Goal: Task Accomplishment & Management: Manage account settings

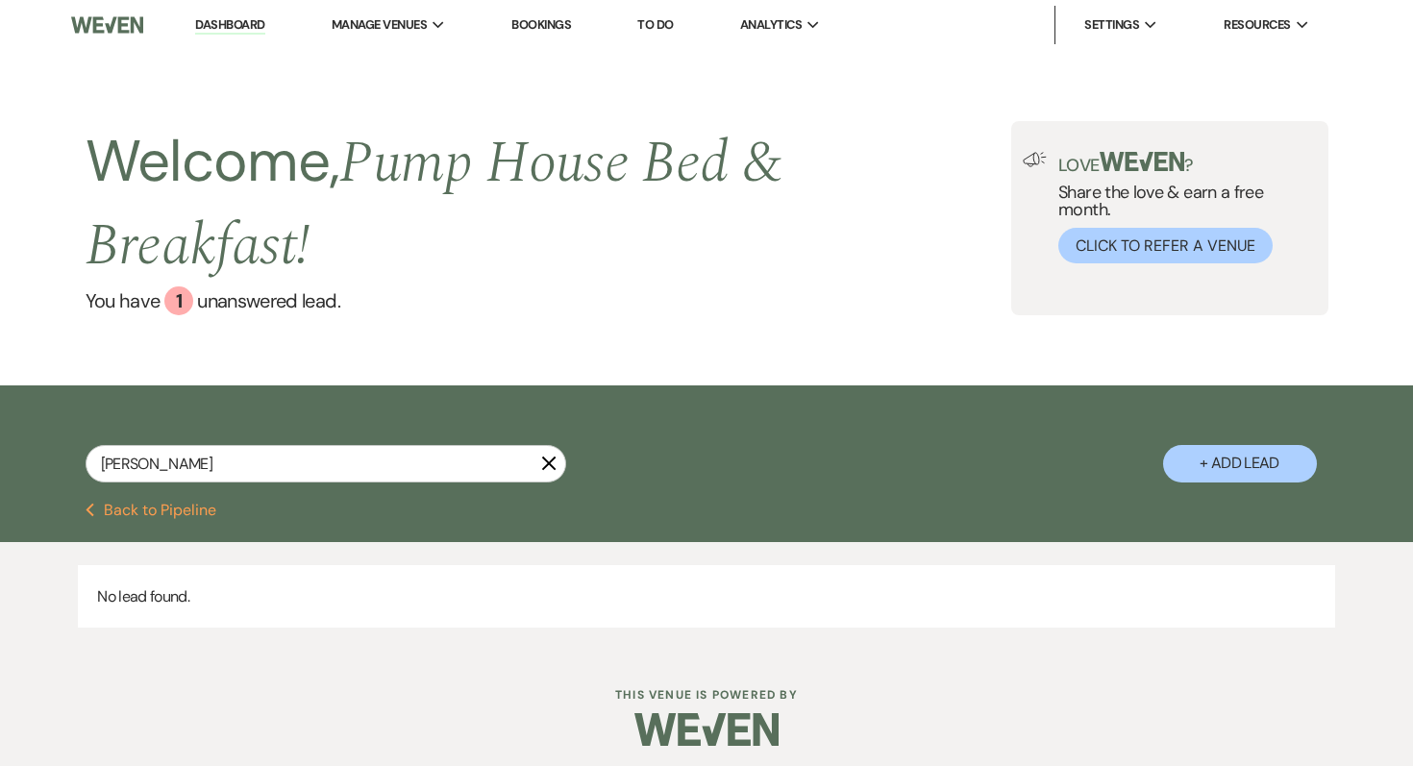
click at [158, 507] on button "Previous Back to Pipeline" at bounding box center [152, 510] width 132 height 15
select select "7"
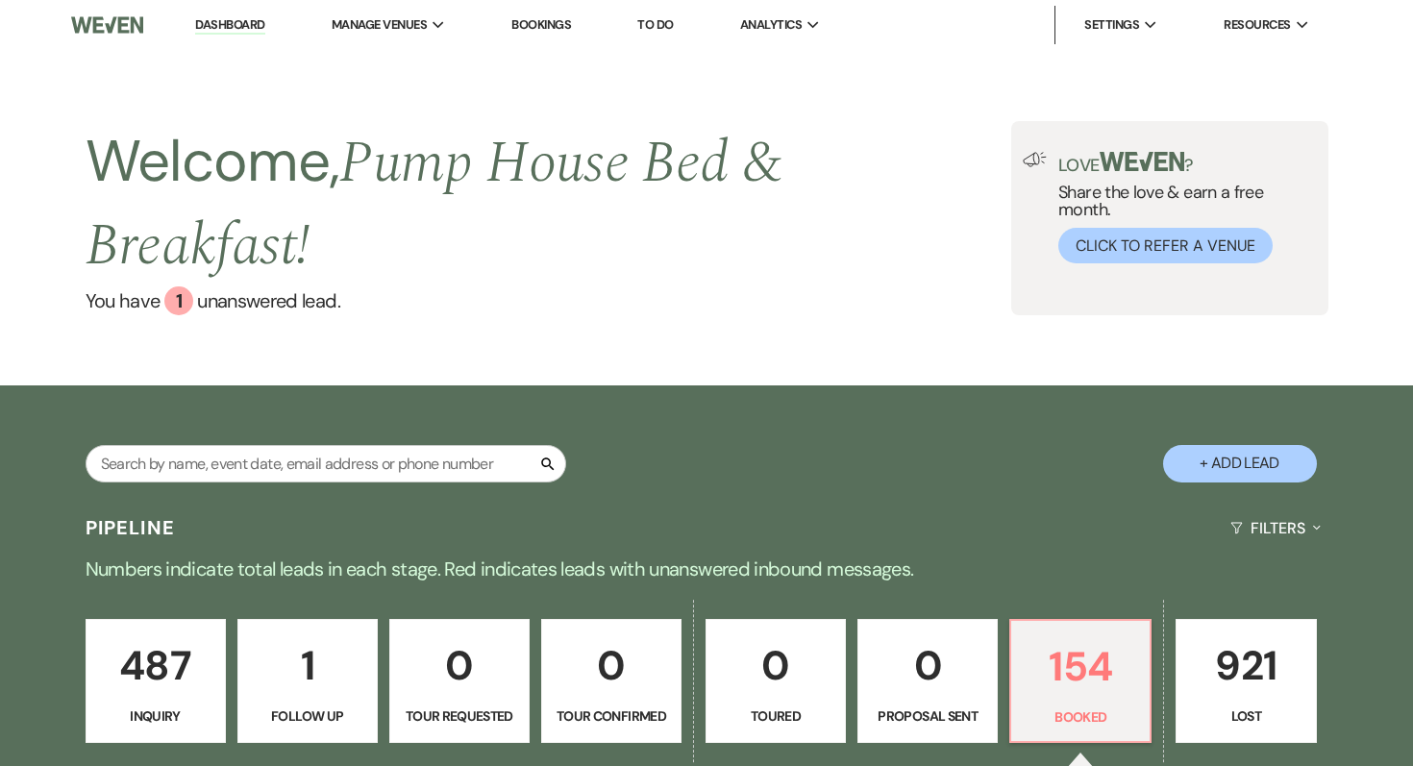
scroll to position [65, 0]
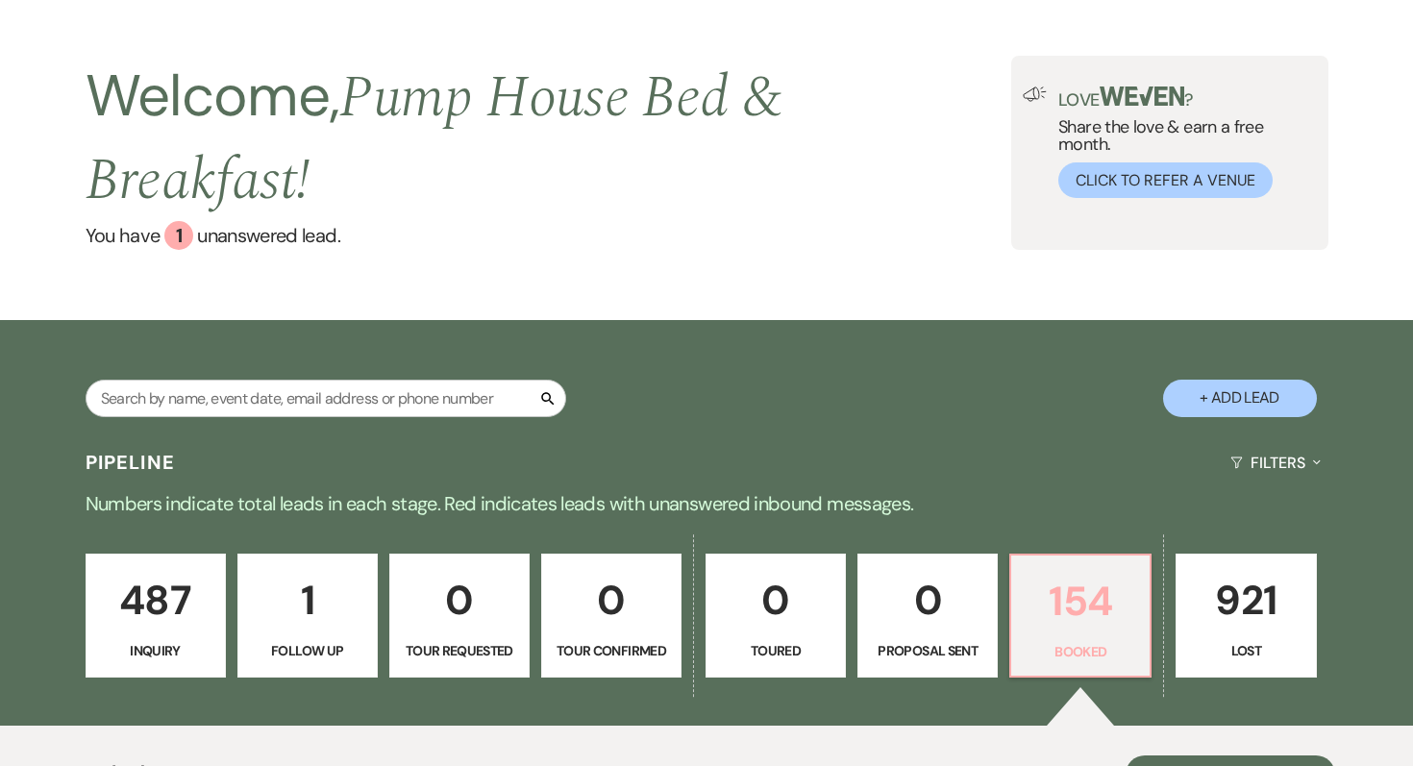
click at [1059, 606] on p "154" at bounding box center [1079, 601] width 115 height 64
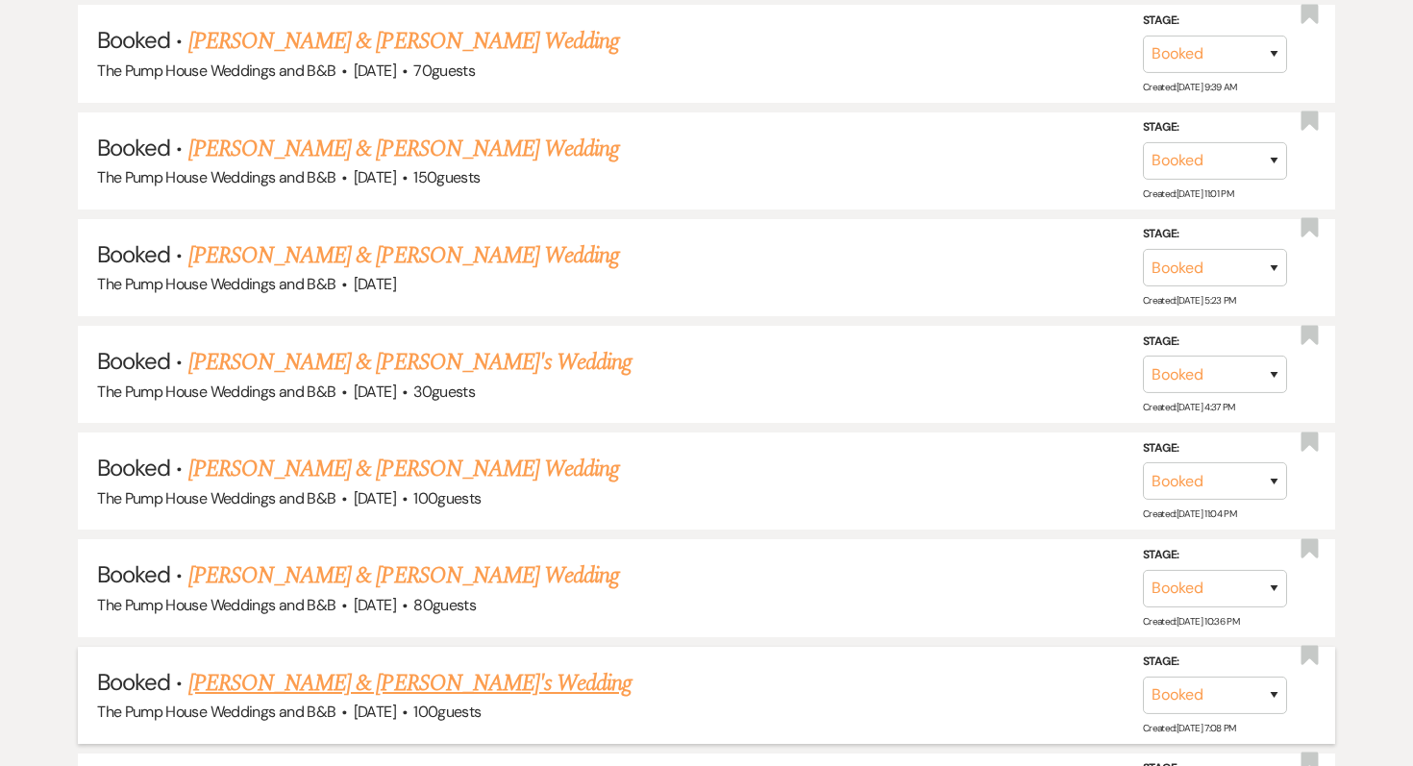
scroll to position [2944, 0]
click at [347, 451] on link "[PERSON_NAME] & [PERSON_NAME] Wedding" at bounding box center [403, 468] width 431 height 35
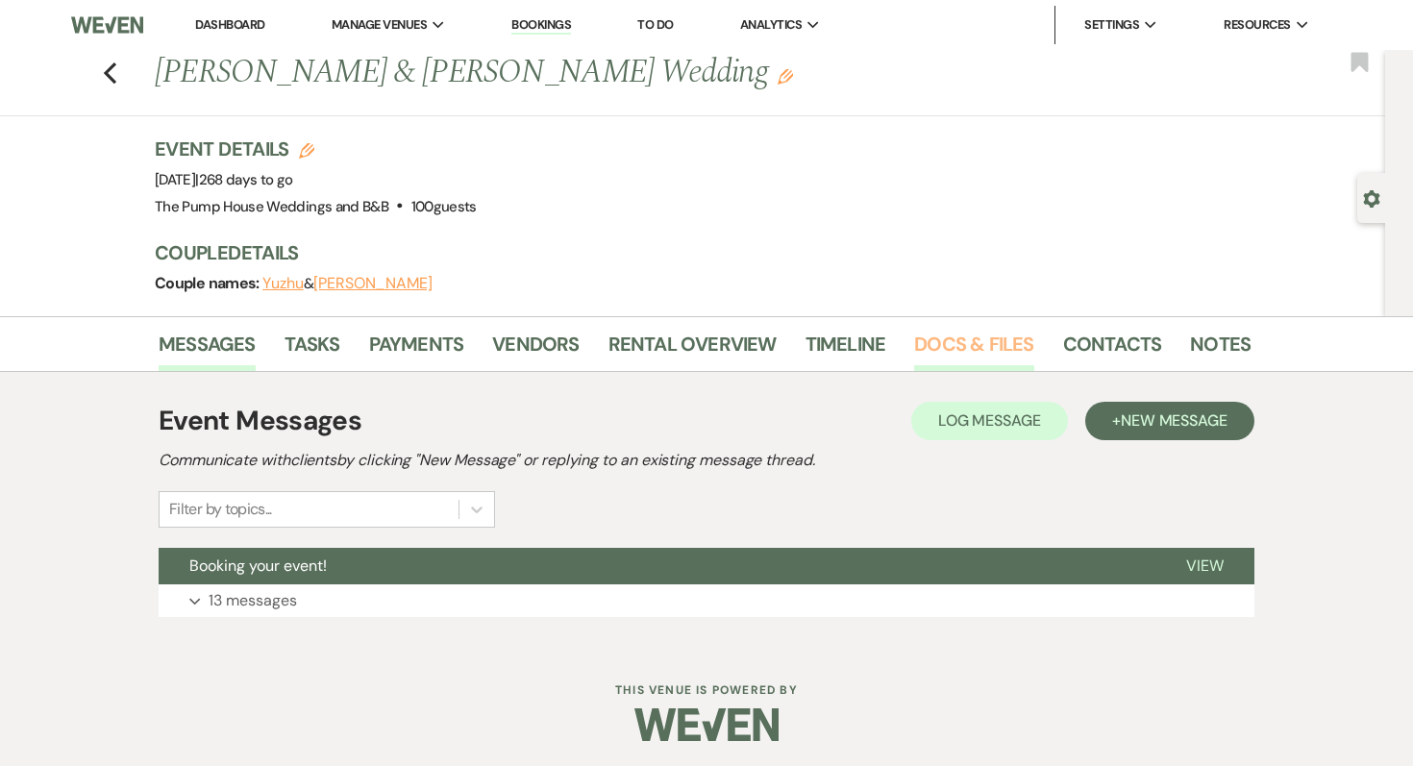
click at [964, 343] on link "Docs & Files" at bounding box center [973, 350] width 119 height 42
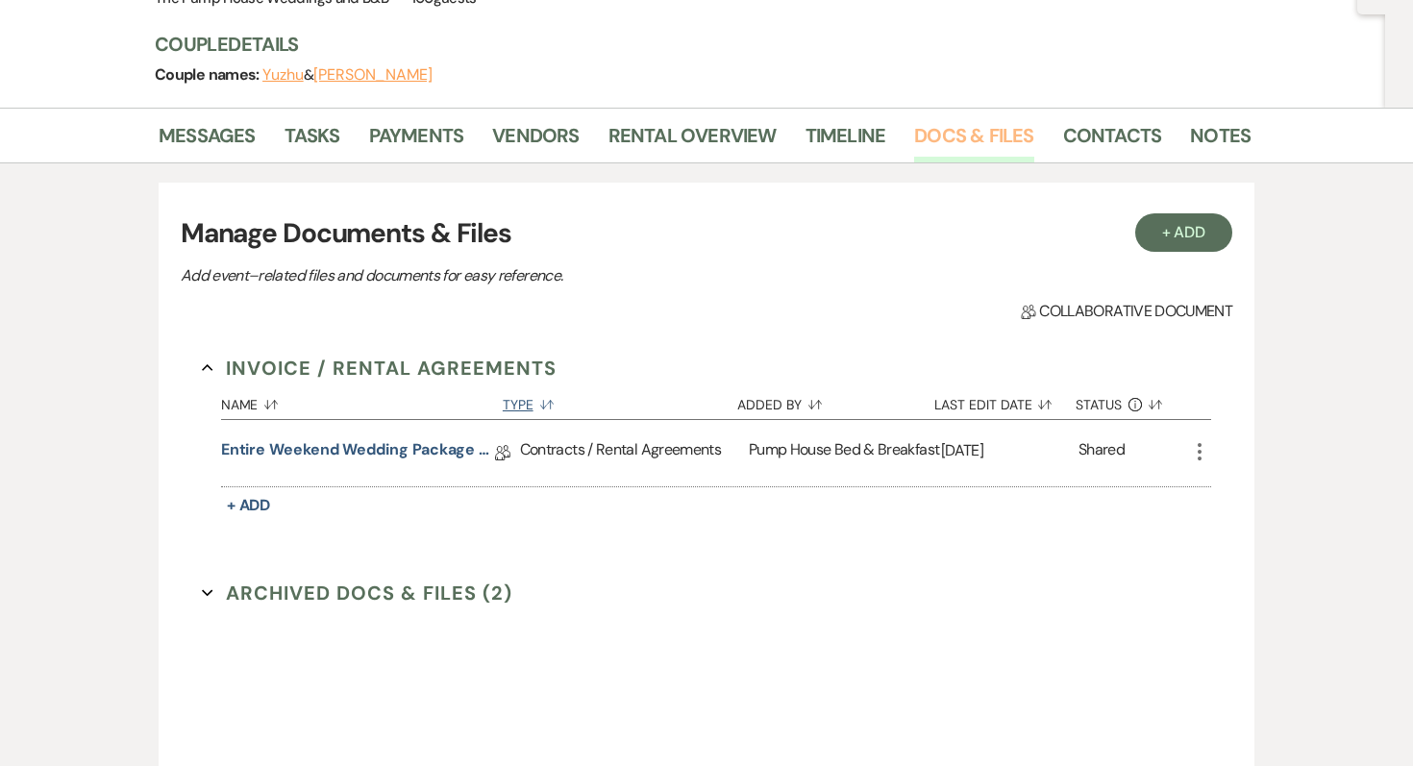
scroll to position [213, 0]
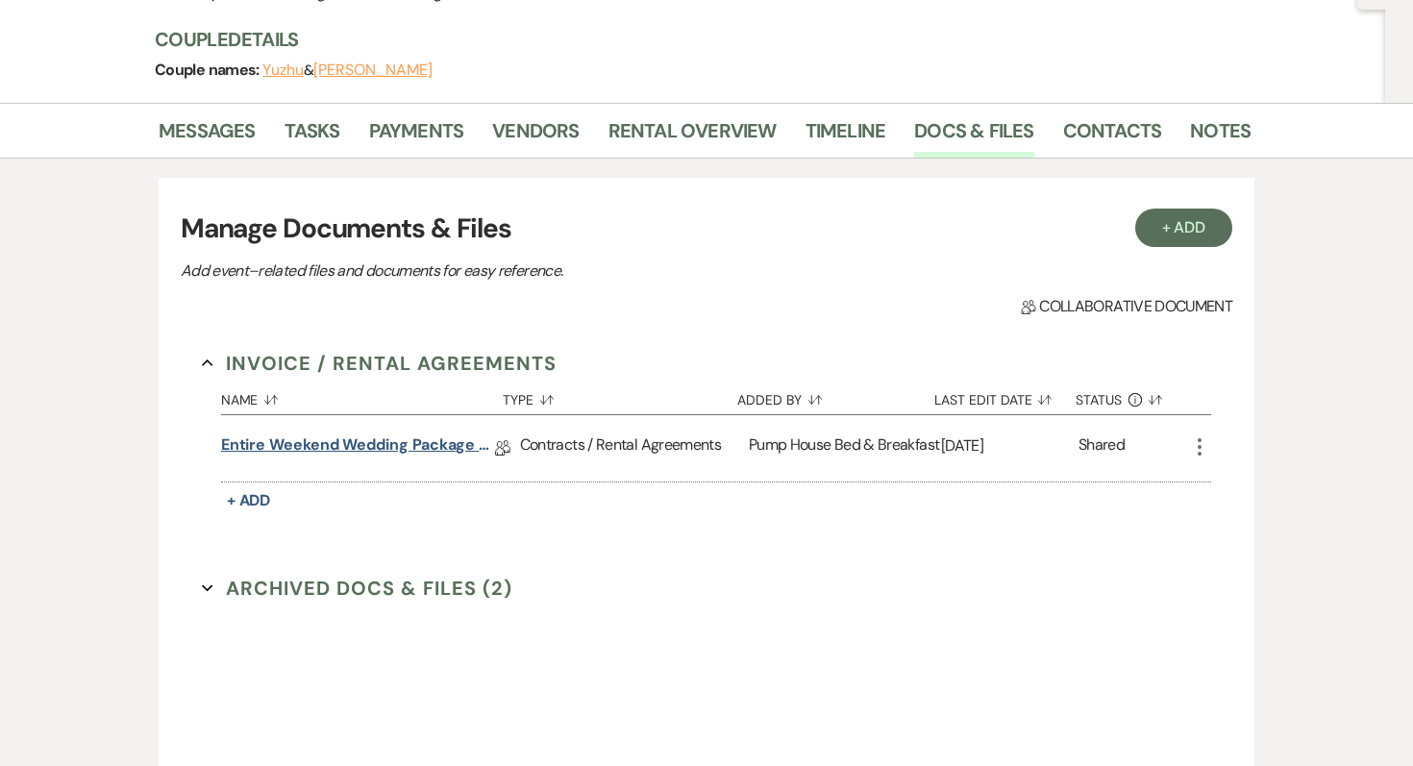
click at [419, 442] on link "Entire Weekend Wedding Package 12.5" at bounding box center [358, 448] width 274 height 30
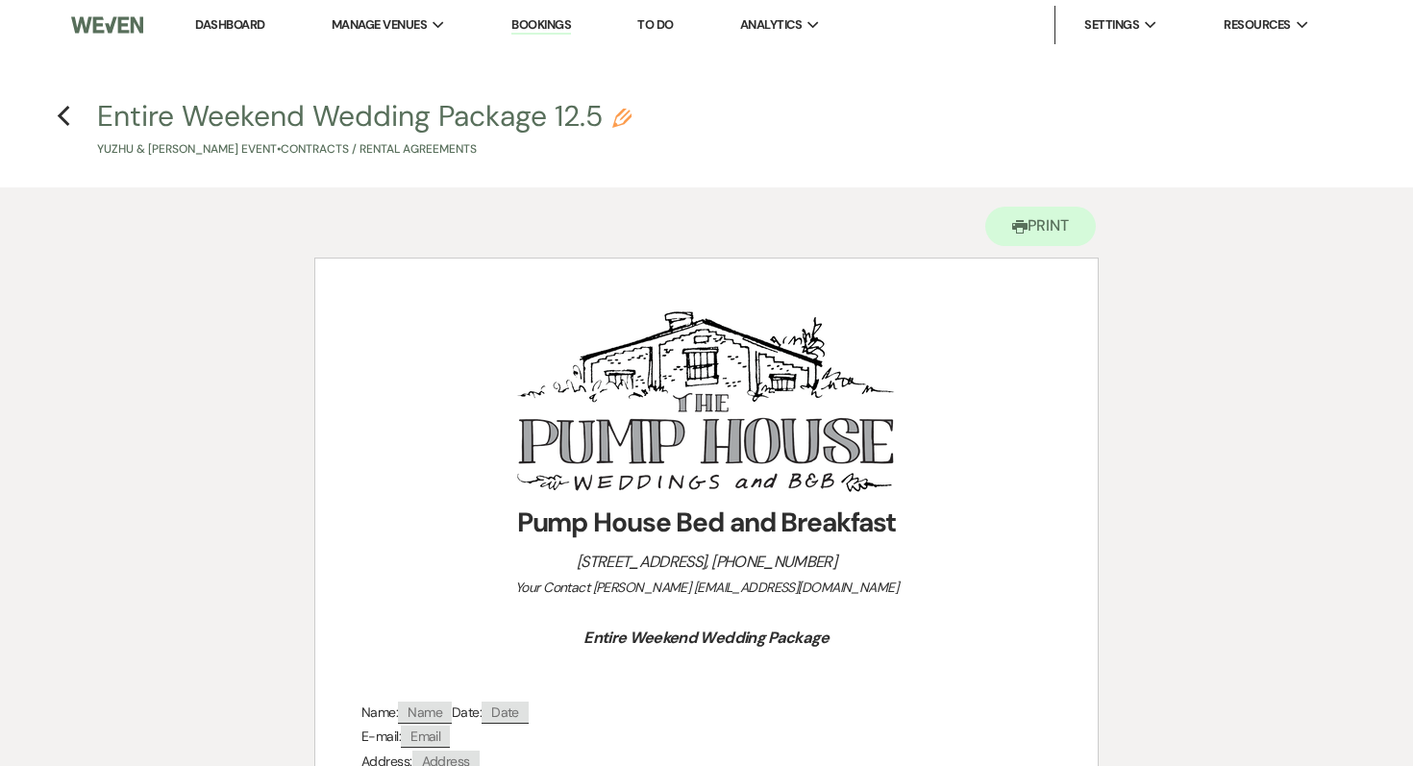
click at [236, 20] on link "Dashboard" at bounding box center [229, 24] width 69 height 16
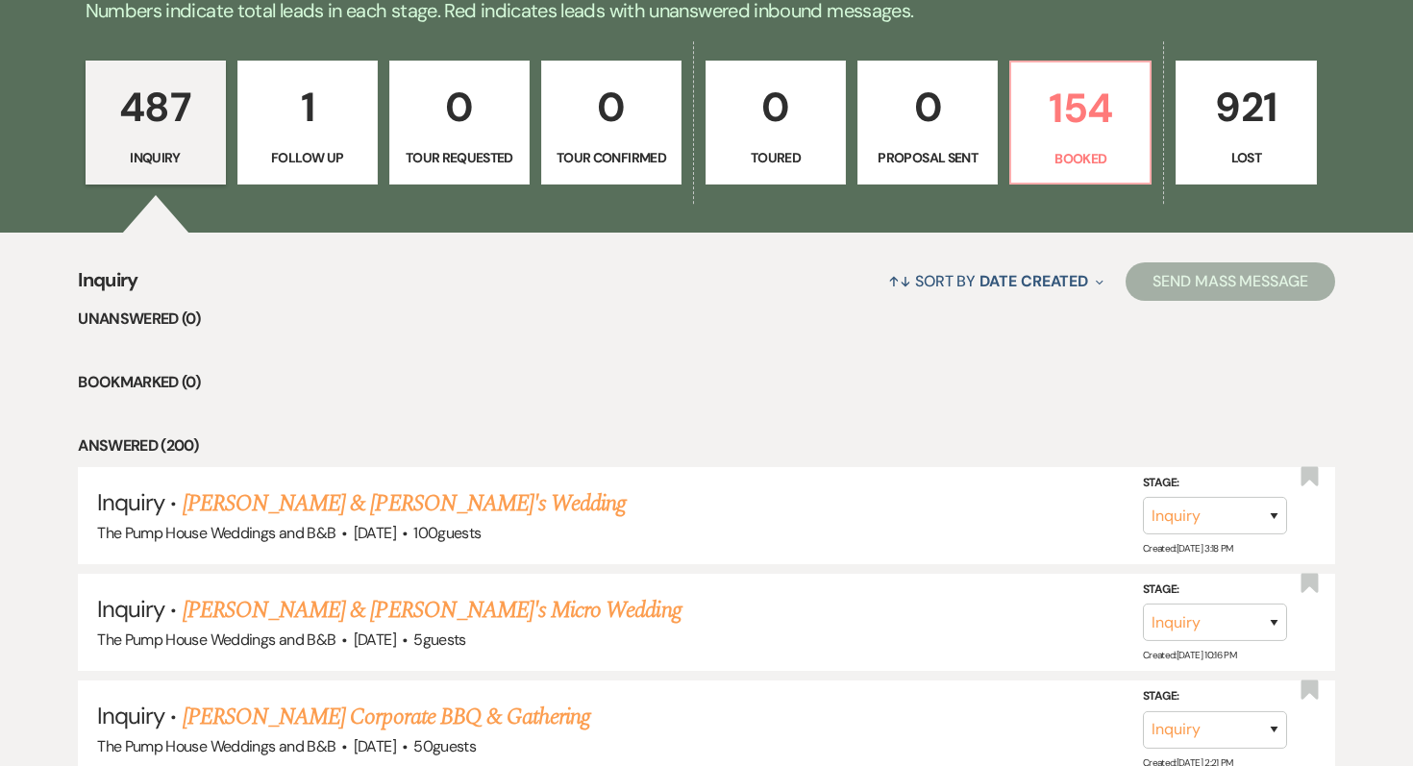
scroll to position [561, 0]
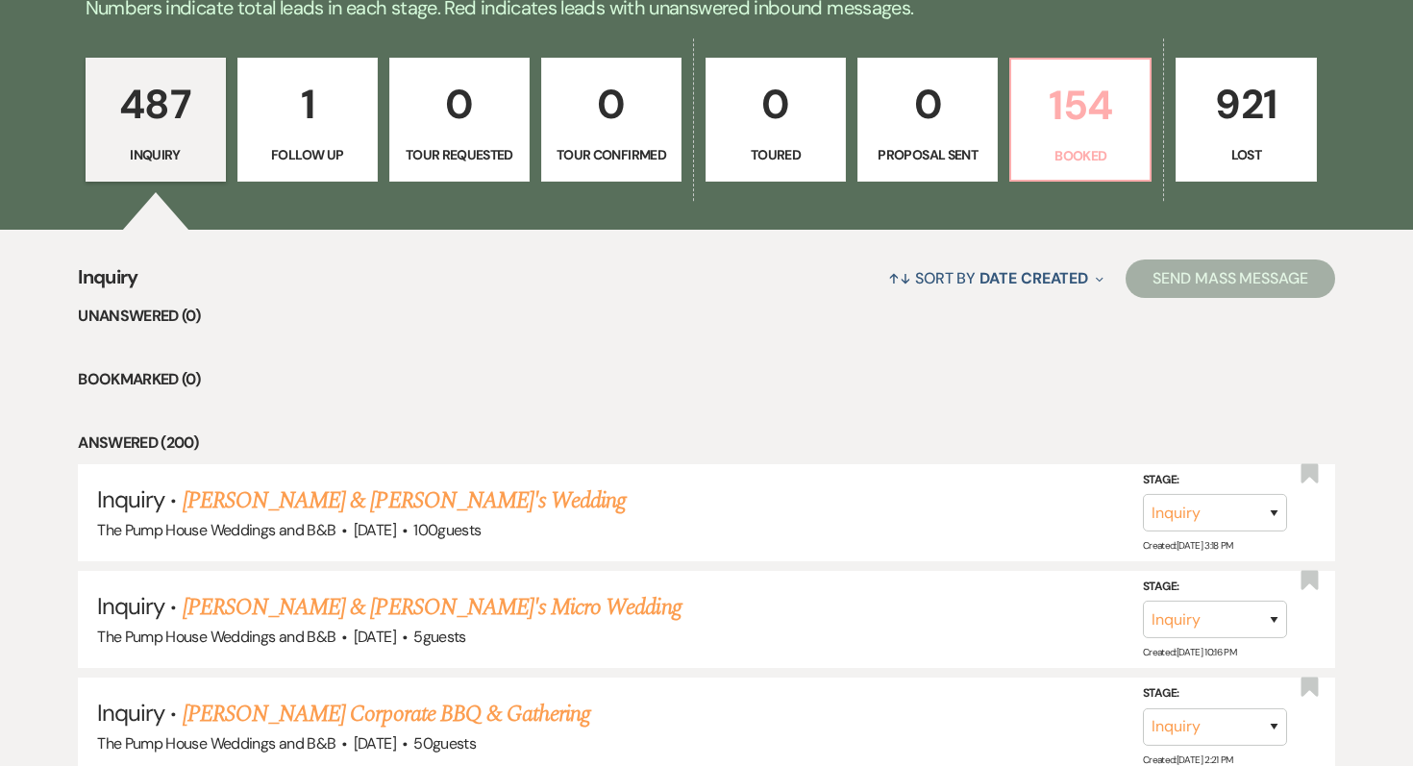
click at [1100, 116] on p "154" at bounding box center [1079, 105] width 115 height 64
select select "7"
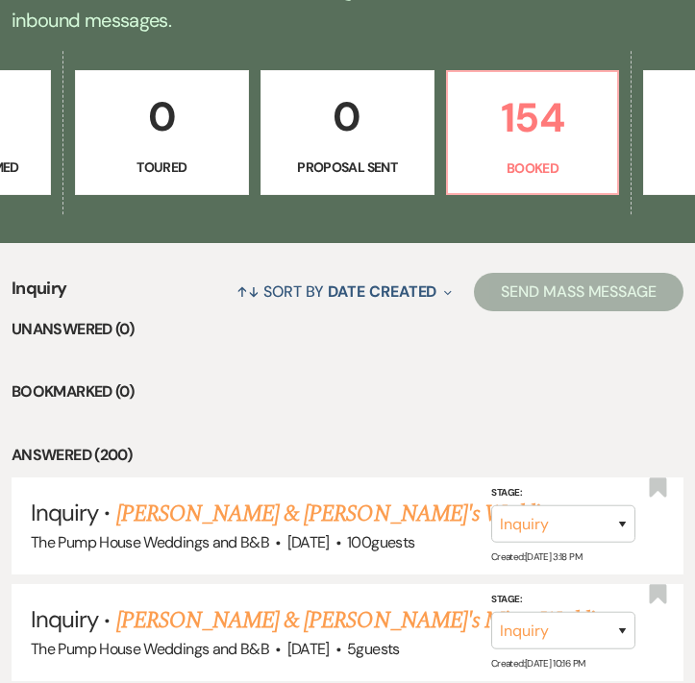
scroll to position [0, 824]
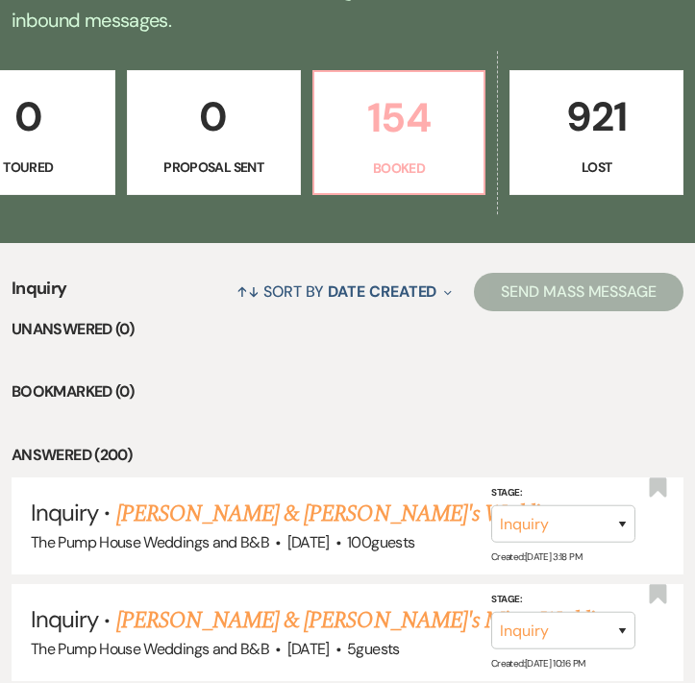
click at [464, 130] on p "154" at bounding box center [399, 118] width 147 height 64
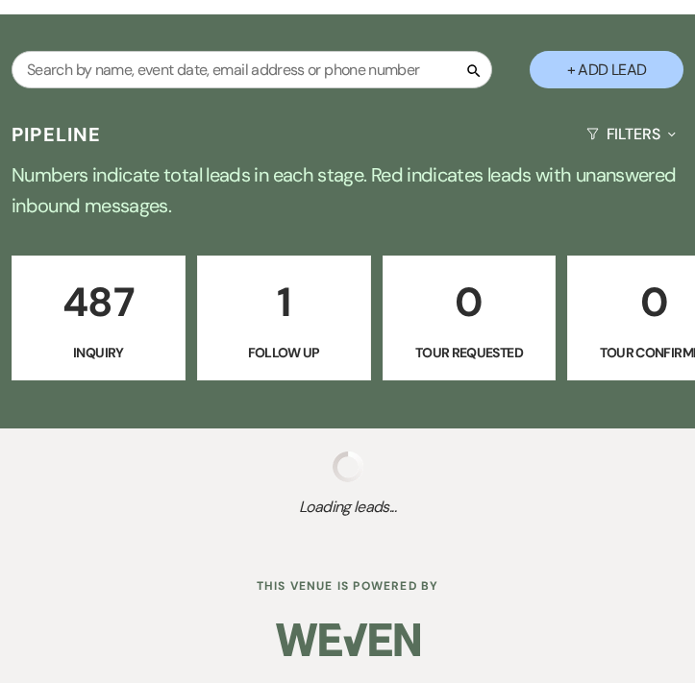
select select "7"
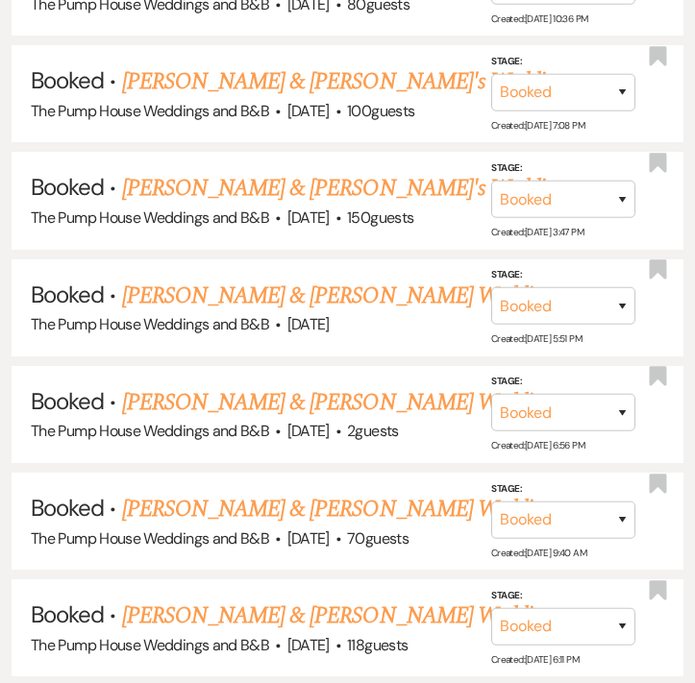
scroll to position [3664, 0]
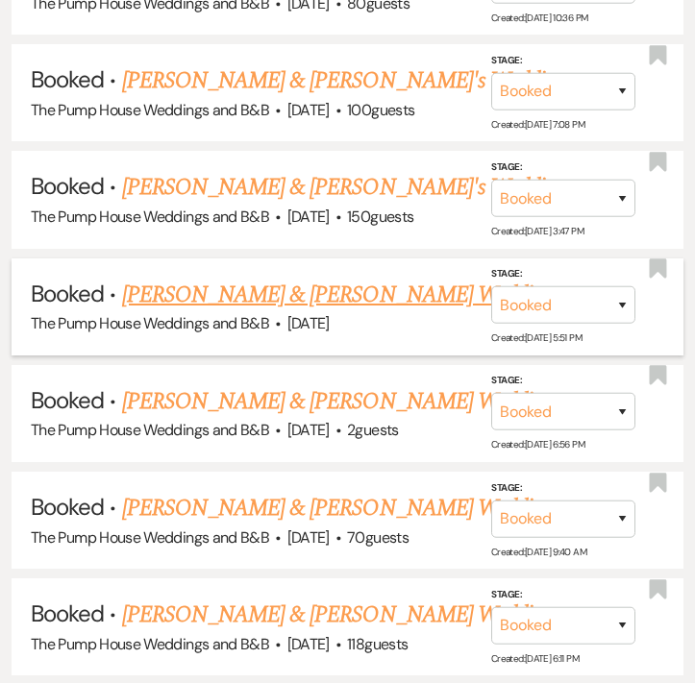
click at [250, 278] on link "[PERSON_NAME] & [PERSON_NAME] Wedding" at bounding box center [337, 295] width 431 height 35
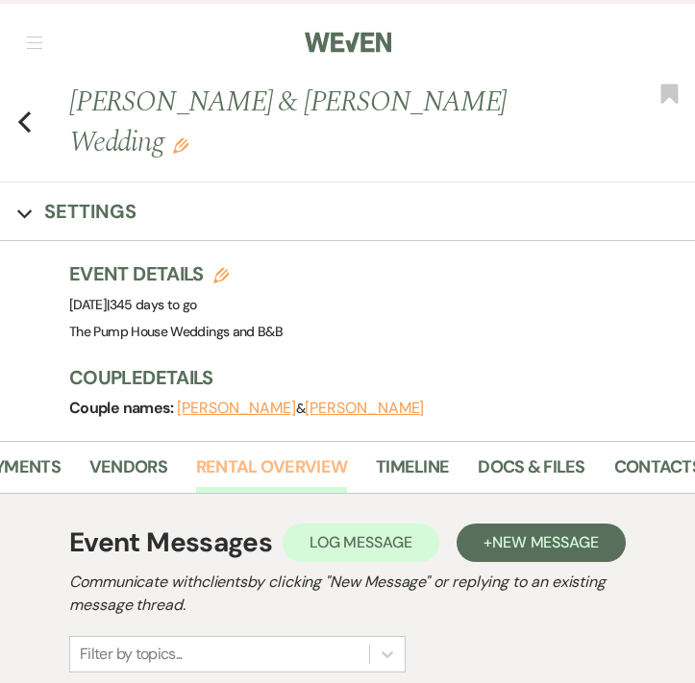
scroll to position [0, 302]
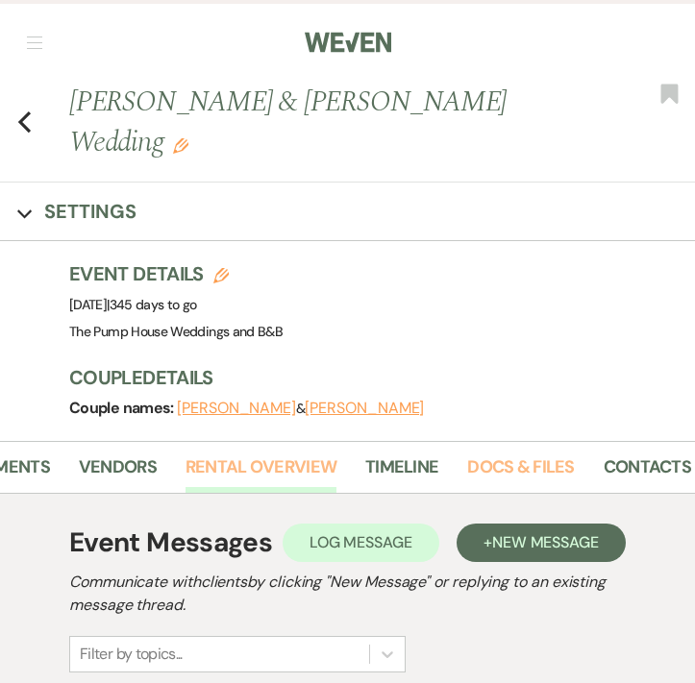
click at [509, 461] on link "Docs & Files" at bounding box center [520, 473] width 107 height 39
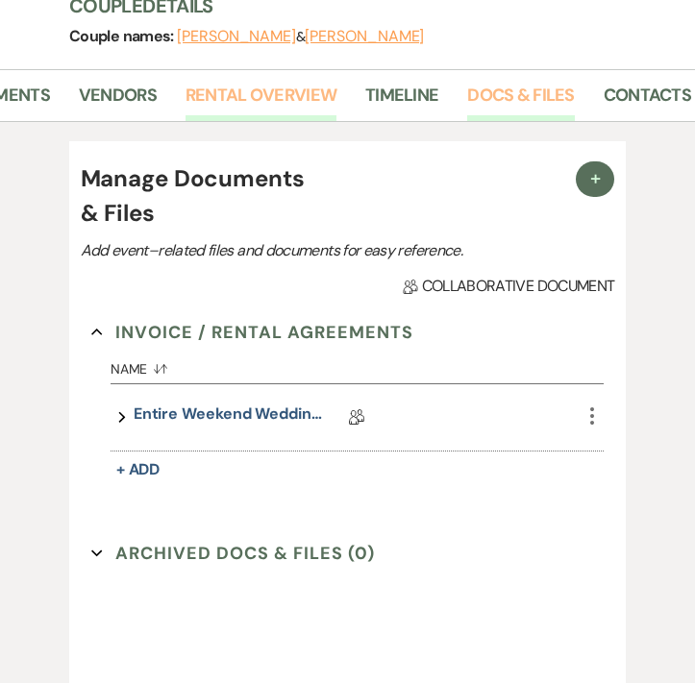
scroll to position [519, 0]
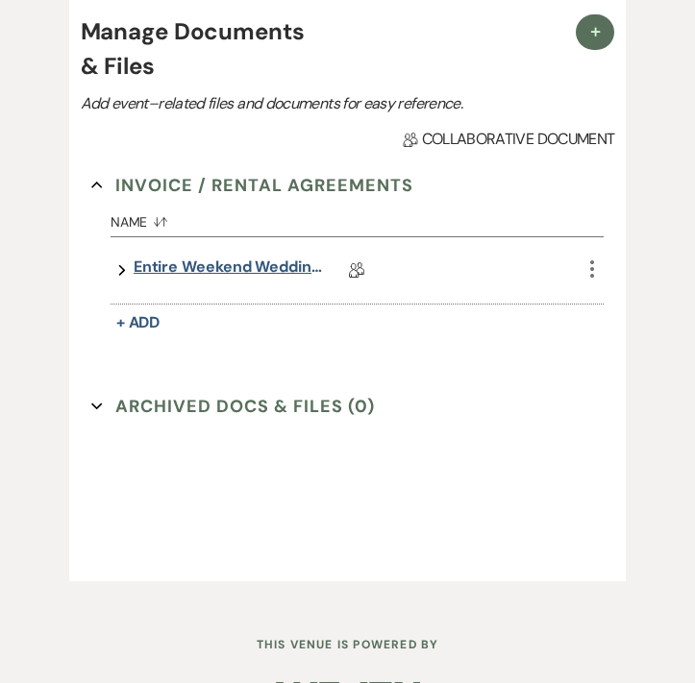
click at [210, 270] on link "Entire Weekend Wedding Package 12.5" at bounding box center [230, 271] width 192 height 30
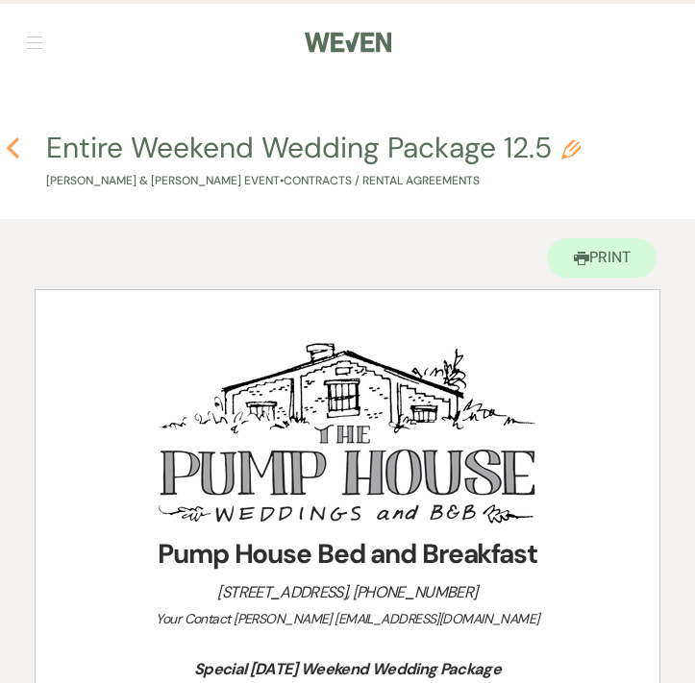
click at [11, 153] on icon "Previous" at bounding box center [13, 147] width 14 height 23
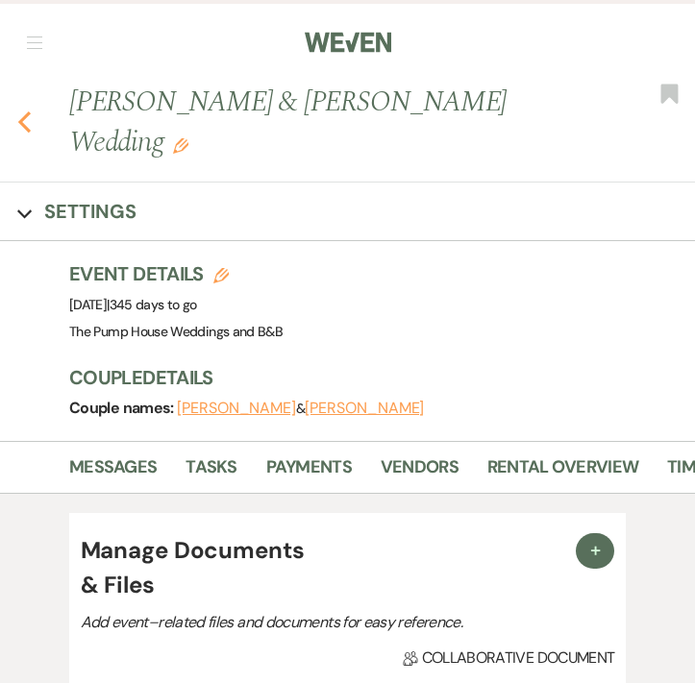
click at [24, 128] on use "button" at bounding box center [24, 121] width 12 height 21
select select "7"
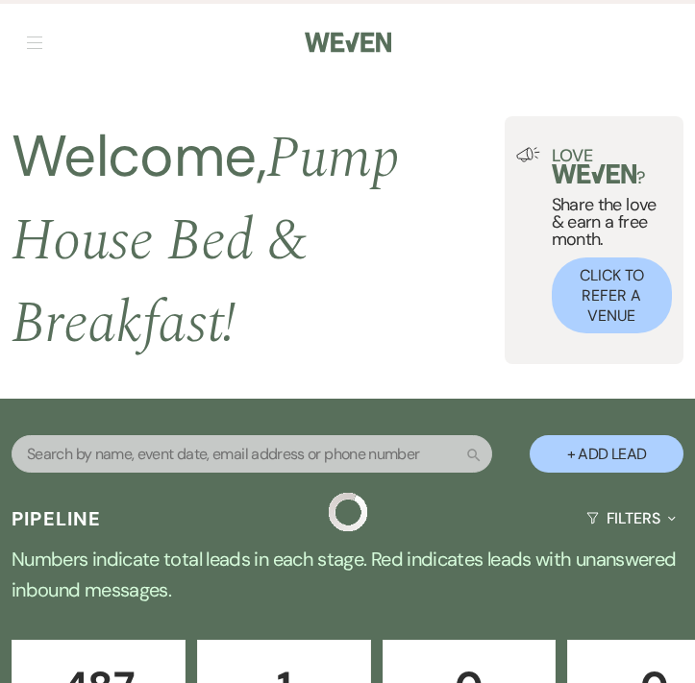
scroll to position [3664, 0]
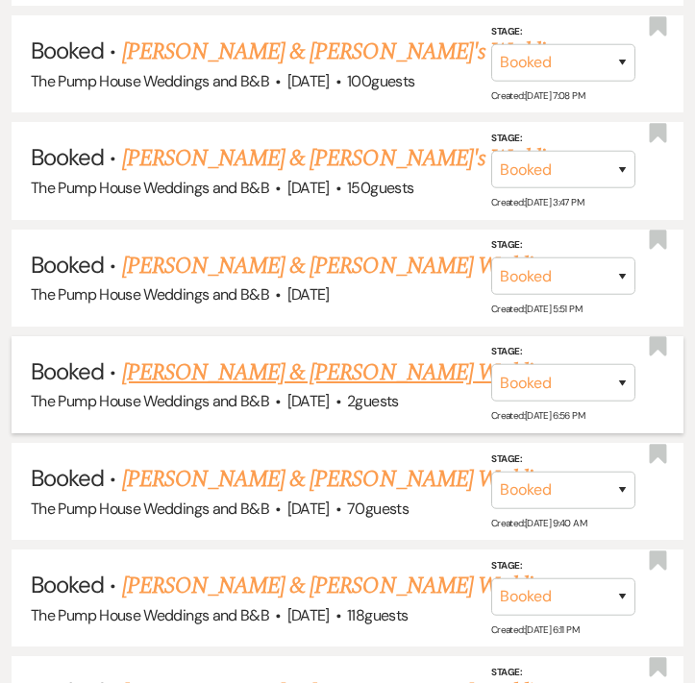
click at [200, 356] on link "[PERSON_NAME] & [PERSON_NAME] Wedding" at bounding box center [337, 373] width 431 height 35
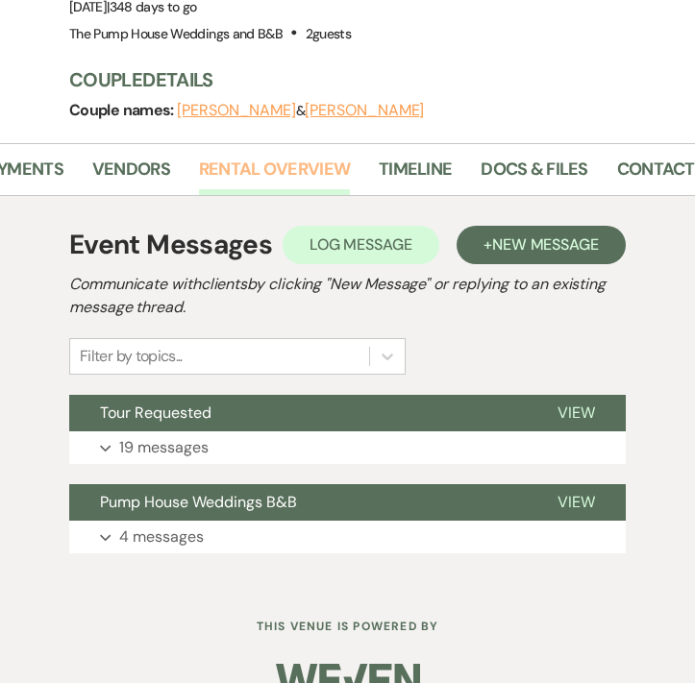
scroll to position [0, 400]
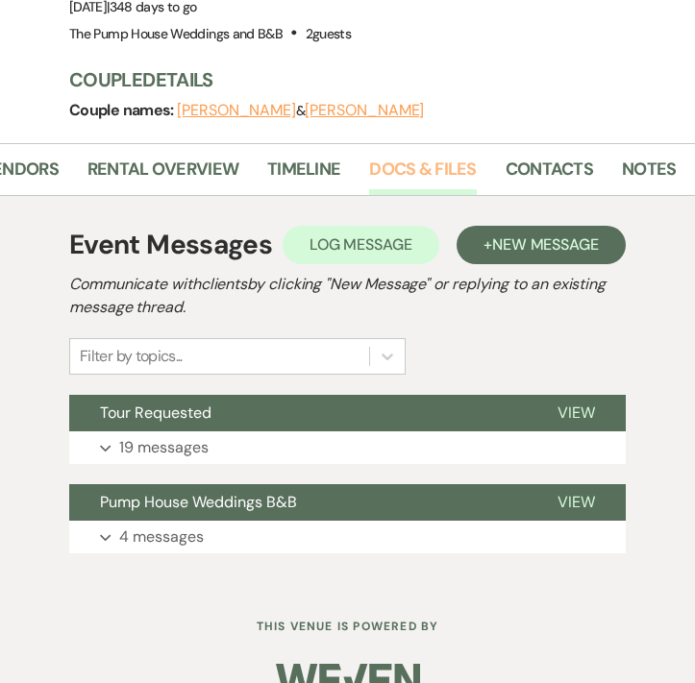
click at [424, 156] on link "Docs & Files" at bounding box center [422, 175] width 107 height 39
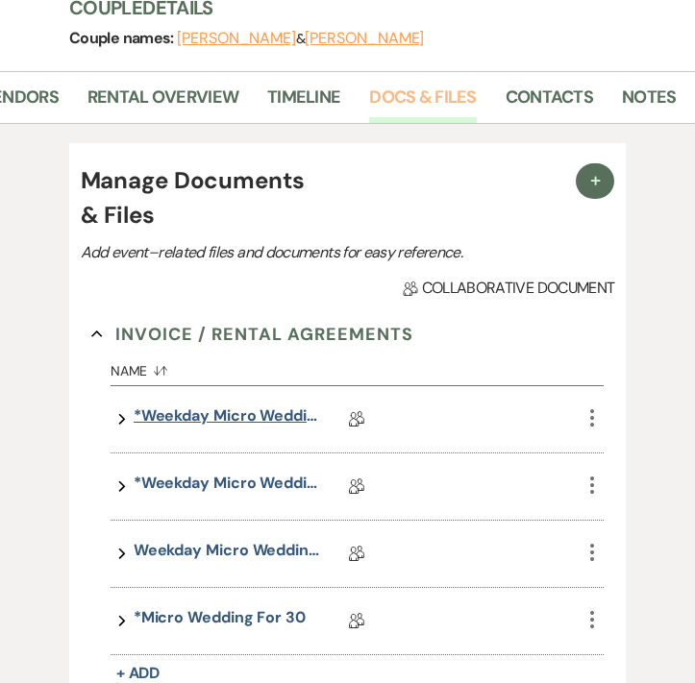
scroll to position [397, 0]
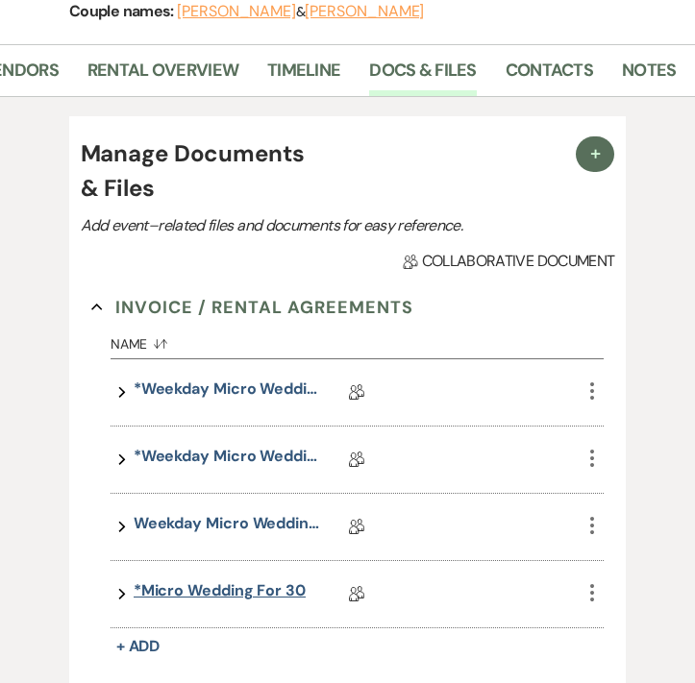
click at [214, 579] on link "*Micro Wedding for 30" at bounding box center [220, 594] width 172 height 30
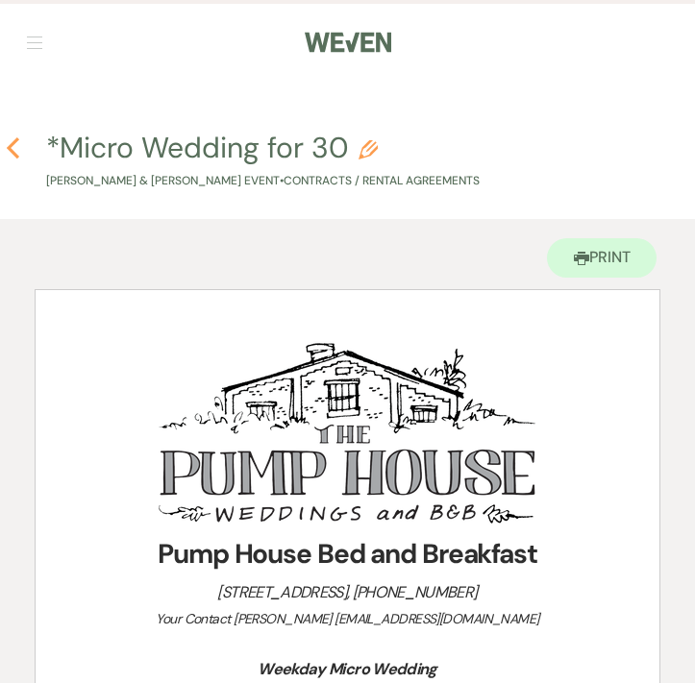
click at [14, 139] on icon "Previous" at bounding box center [13, 147] width 14 height 23
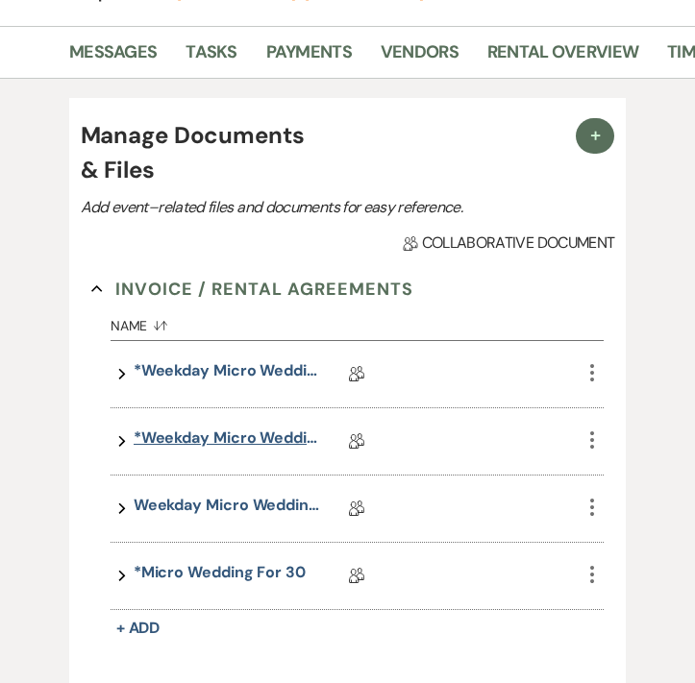
scroll to position [418, 0]
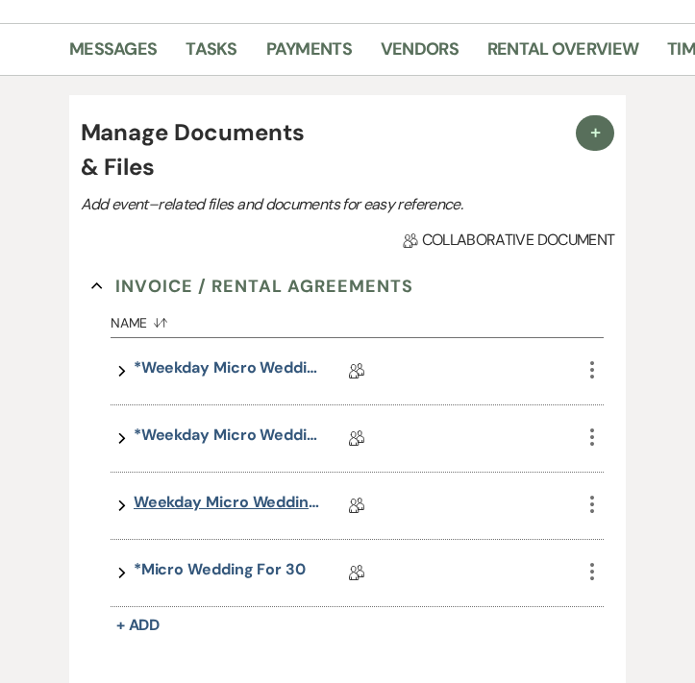
click at [268, 491] on link "Weekday Micro Wedding for 50" at bounding box center [230, 506] width 192 height 30
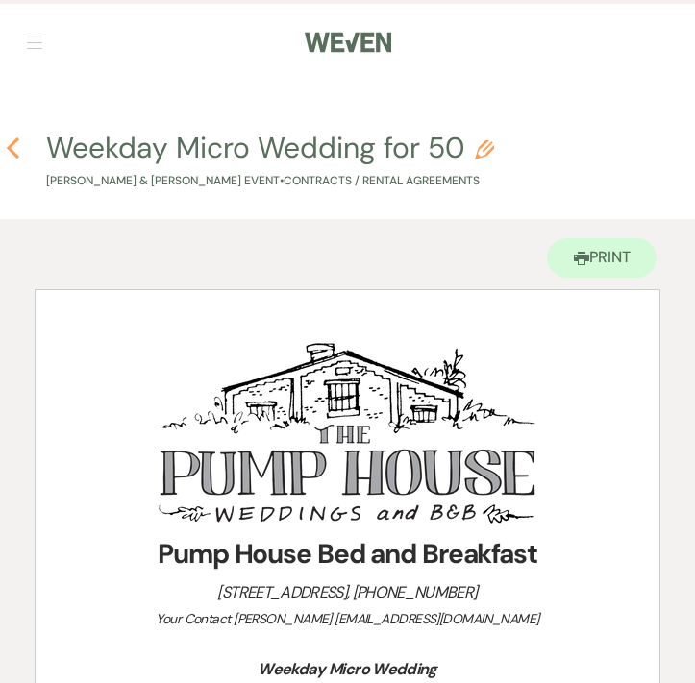
click at [15, 141] on use "button" at bounding box center [13, 147] width 12 height 21
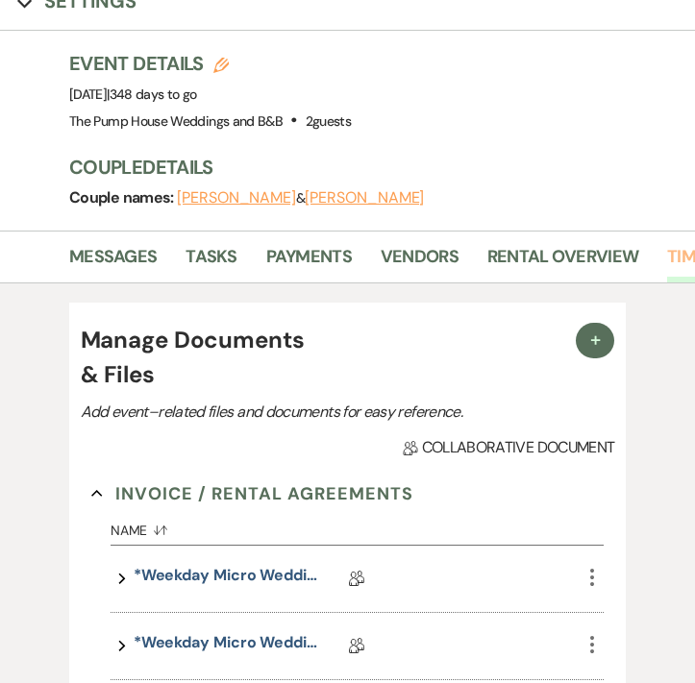
scroll to position [359, 0]
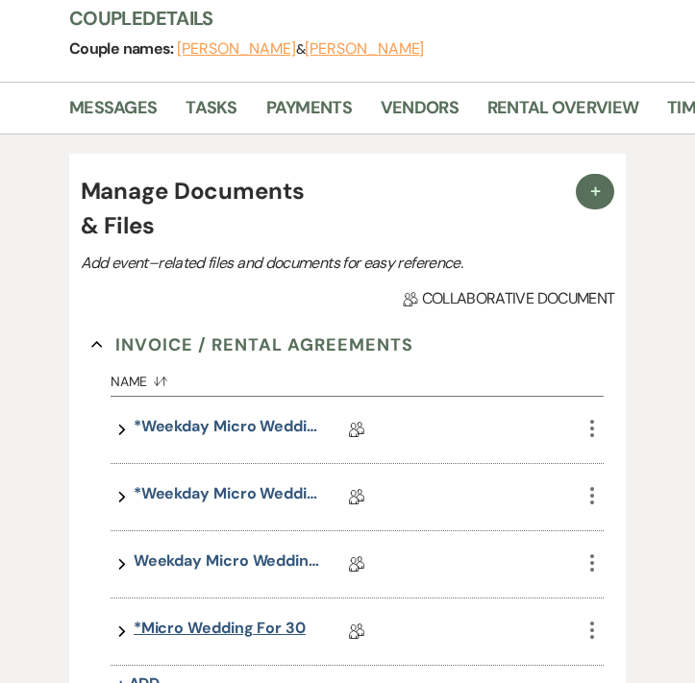
click at [169, 617] on link "*Micro Wedding for 30" at bounding box center [220, 632] width 172 height 30
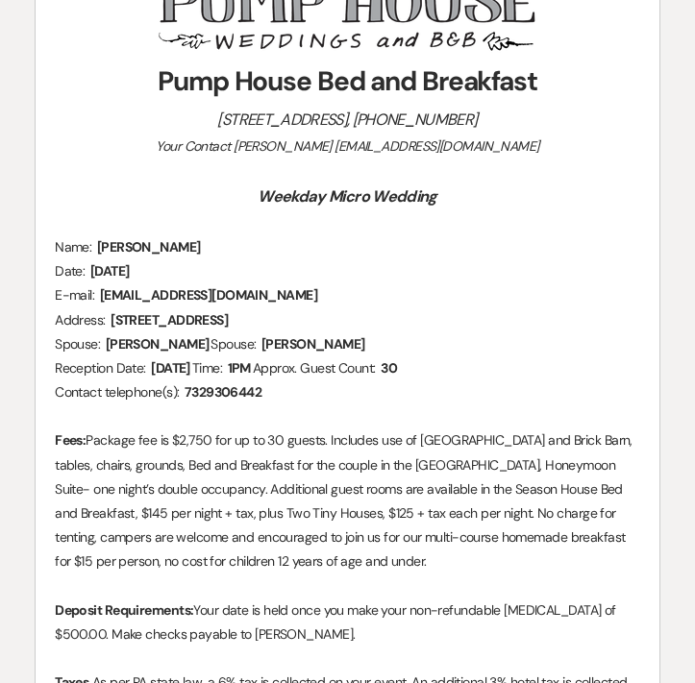
scroll to position [481, 0]
